Goal: Task Accomplishment & Management: Manage account settings

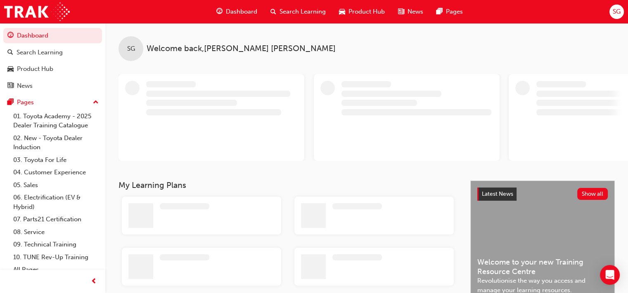
click at [619, 11] on span "SG" at bounding box center [616, 11] width 8 height 9
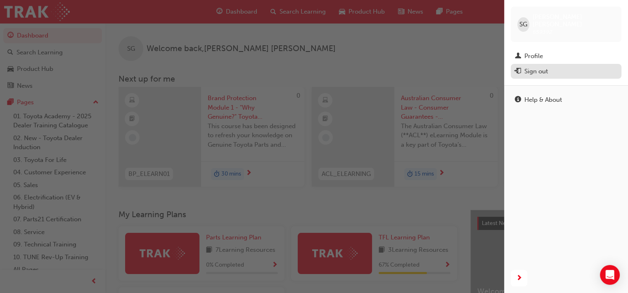
click at [551, 66] on div "Sign out" at bounding box center [566, 71] width 102 height 10
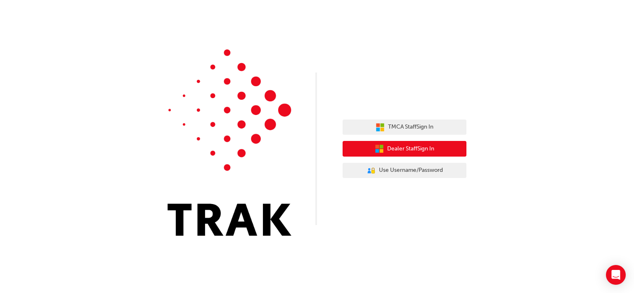
click at [411, 151] on span "Dealer Staff Sign In" at bounding box center [410, 148] width 47 height 9
